Goal: Obtain resource: Download file/media

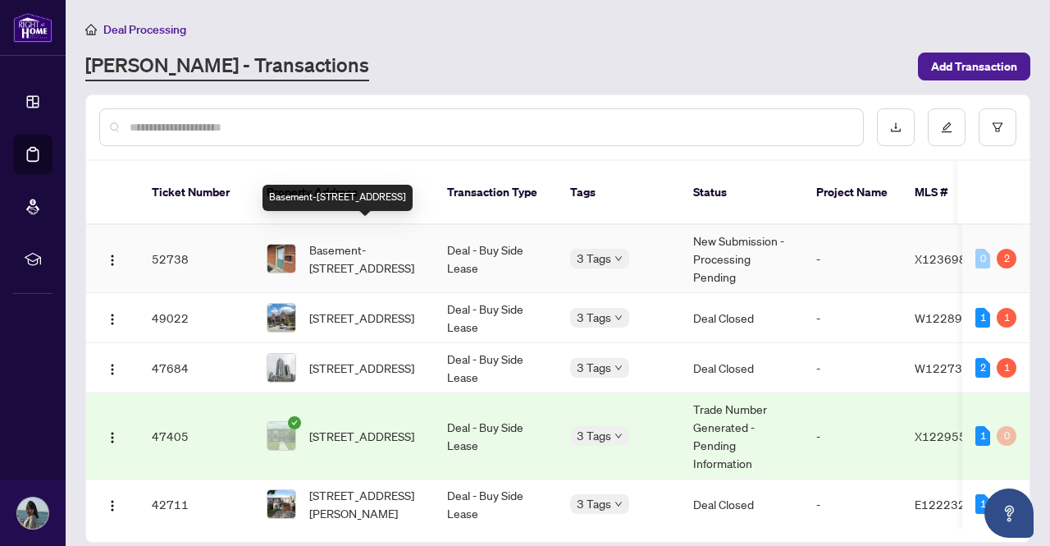
click at [341, 244] on span "Basement-456 Speedvale ( Basement ) Ave, Guelph, Ontario N1E 1P1, Canada" at bounding box center [365, 258] width 112 height 36
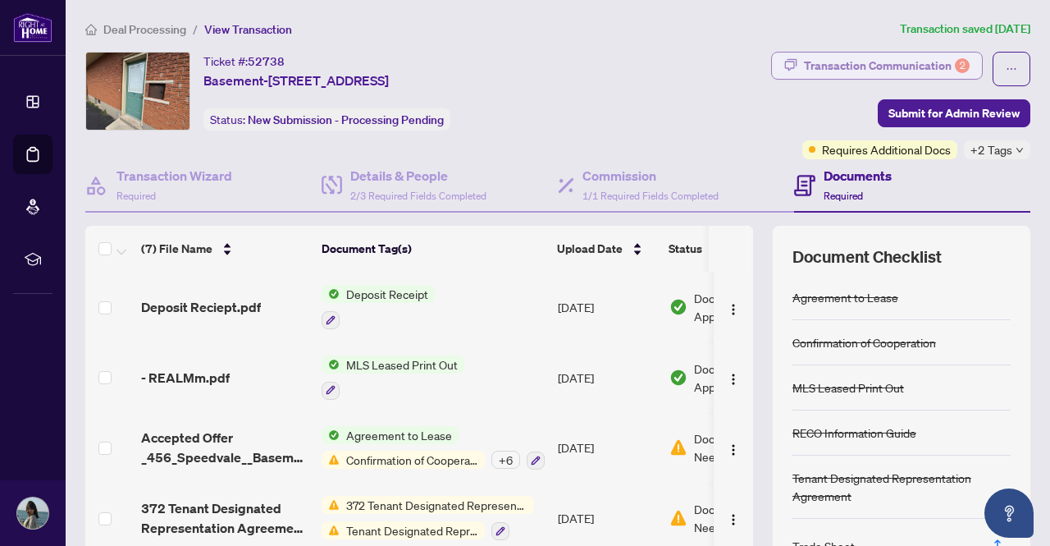
click at [866, 66] on div "Transaction Communication 2" at bounding box center [887, 66] width 166 height 26
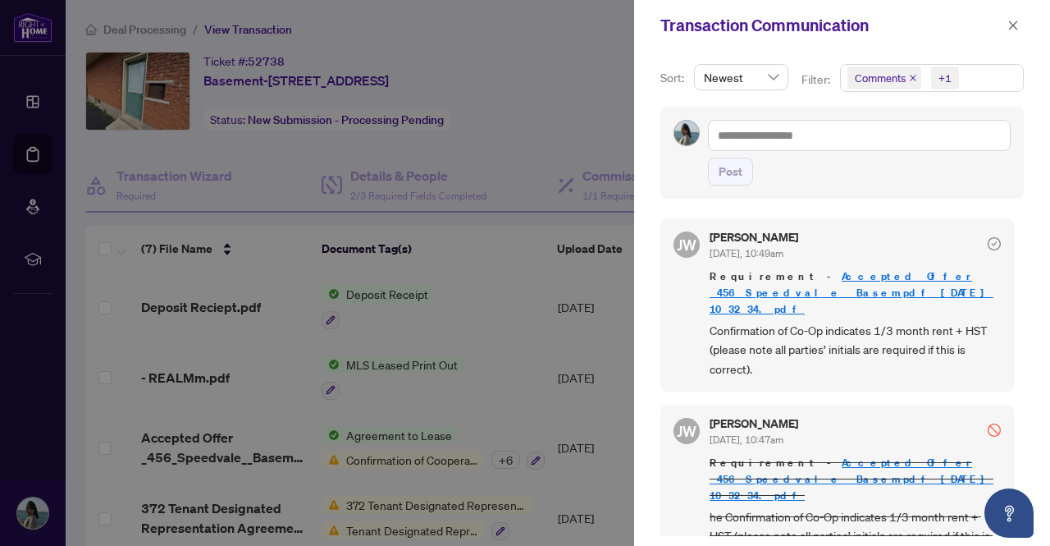
click at [861, 290] on link "Accepted Offer _456_Speedvale__Basempdf_[DATE] 10_32_34.pdf" at bounding box center [852, 292] width 284 height 47
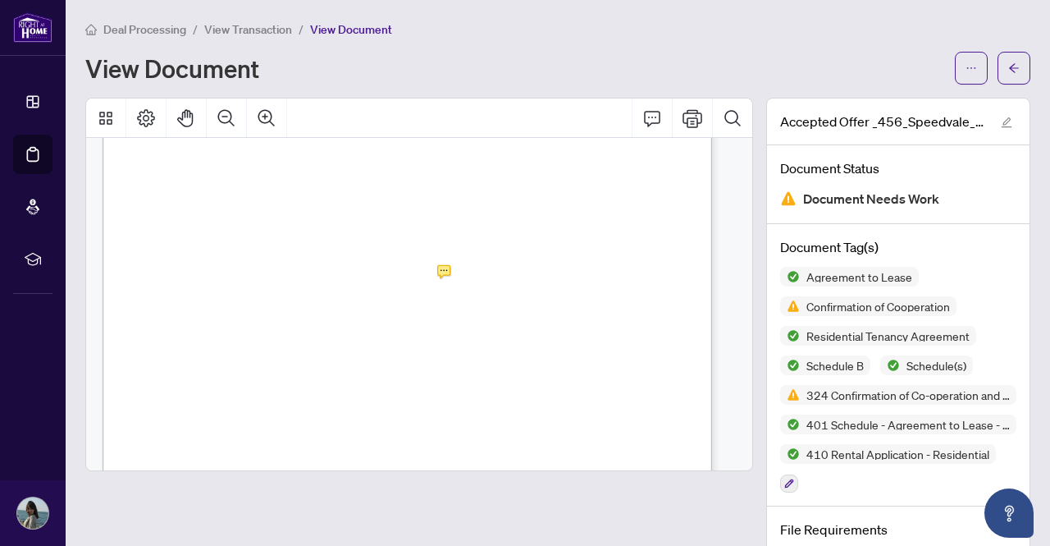
scroll to position [14964, 0]
